Goal: Transaction & Acquisition: Purchase product/service

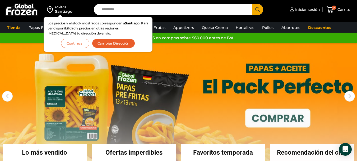
click at [58, 12] on div "Santiago" at bounding box center [63, 11] width 17 height 5
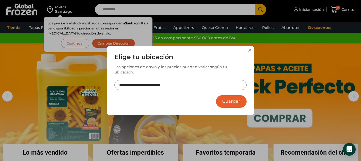
click at [227, 102] on button "Guardar" at bounding box center [231, 101] width 31 height 12
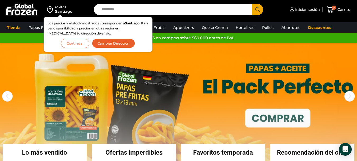
click at [51, 7] on img at bounding box center [51, 9] width 8 height 9
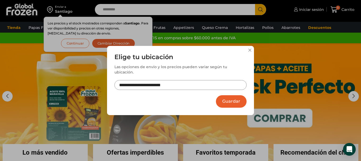
click at [172, 82] on input "**********" at bounding box center [180, 85] width 132 height 10
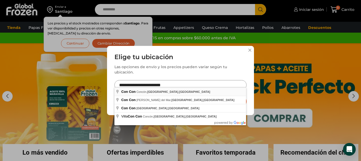
type input "**********"
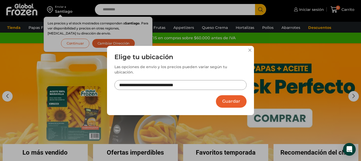
click at [231, 96] on button "Guardar" at bounding box center [231, 101] width 31 height 12
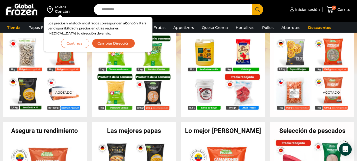
scroll to position [185, 0]
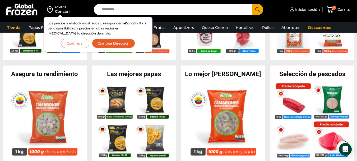
click at [162, 9] on input "Search input" at bounding box center [174, 9] width 150 height 11
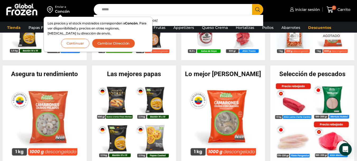
type input "*****"
click at [252, 4] on button "Search" at bounding box center [257, 9] width 11 height 11
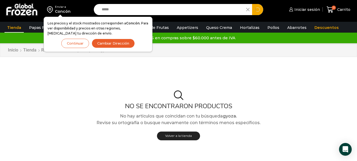
drag, startPoint x: 142, startPoint y: 10, endPoint x: 79, endPoint y: 1, distance: 63.3
click at [77, 1] on div "Enviar a Concón Los precios y el stock mostrados corresponden a Concón . Para v…" at bounding box center [178, 9] width 355 height 19
click at [246, 10] on icon at bounding box center [247, 9] width 3 height 3
click at [84, 43] on button "Continuar" at bounding box center [75, 43] width 28 height 9
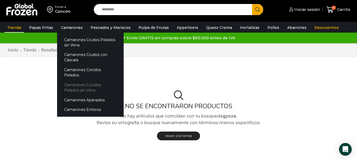
click at [106, 83] on link "Camarones Cocidos Pelados sin Vena" at bounding box center [90, 87] width 67 height 15
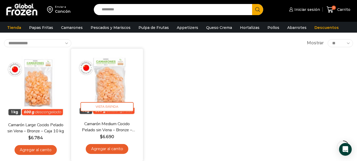
scroll to position [26, 0]
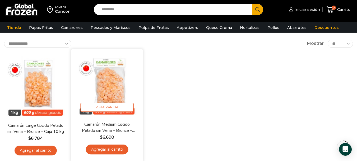
click at [118, 84] on img at bounding box center [107, 85] width 64 height 64
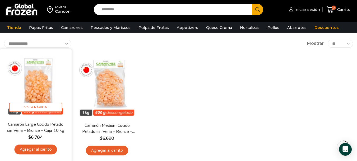
click at [18, 94] on img at bounding box center [36, 85] width 64 height 64
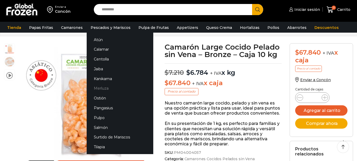
scroll to position [53, 0]
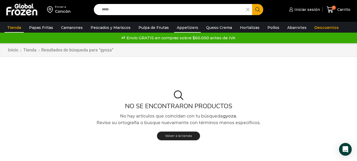
click at [189, 29] on link "Appetizers" at bounding box center [187, 27] width 27 height 10
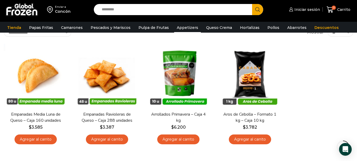
scroll to position [53, 0]
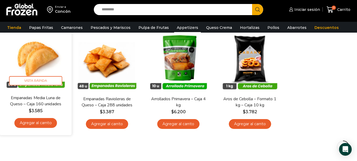
click at [38, 72] on img at bounding box center [36, 58] width 64 height 64
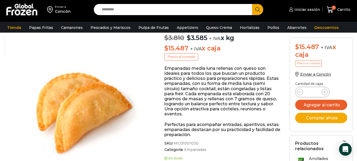
scroll to position [53, 0]
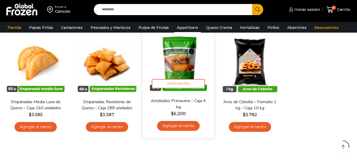
scroll to position [53, 0]
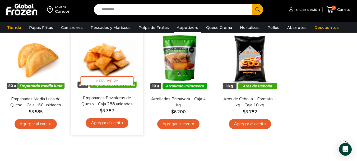
click at [115, 74] on img at bounding box center [107, 58] width 64 height 64
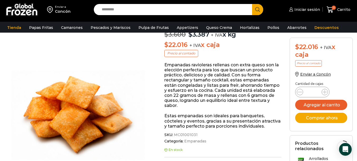
scroll to position [53, 0]
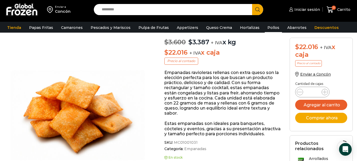
click at [266, 29] on link "Pollos" at bounding box center [273, 27] width 17 height 10
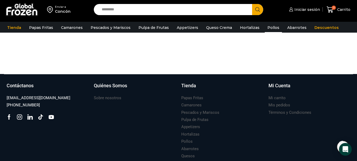
scroll to position [184, 0]
